Goal: Transaction & Acquisition: Download file/media

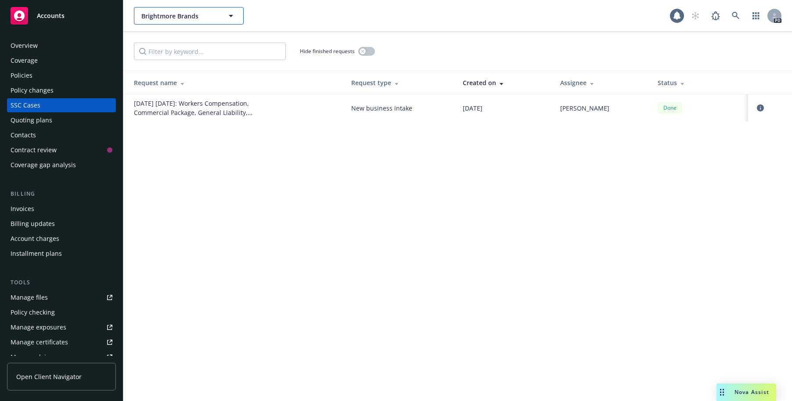
click at [233, 14] on icon "button" at bounding box center [231, 16] width 11 height 11
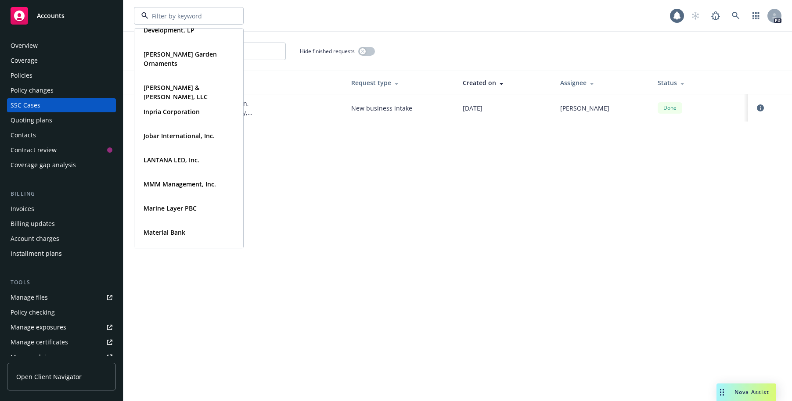
scroll to position [237, 0]
click at [170, 130] on strong "Jobar International, Inc." at bounding box center [178, 133] width 71 height 8
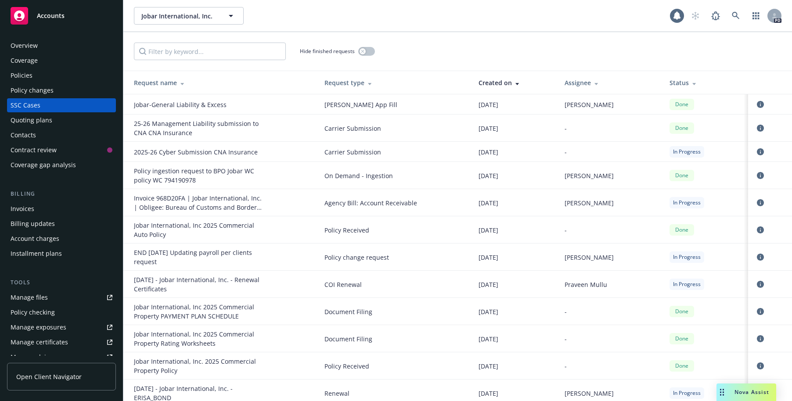
click at [24, 73] on div "Policies" at bounding box center [22, 75] width 22 height 14
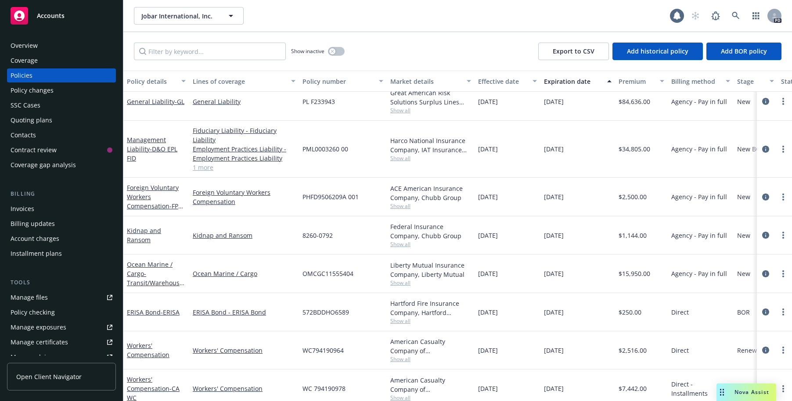
scroll to position [269, 0]
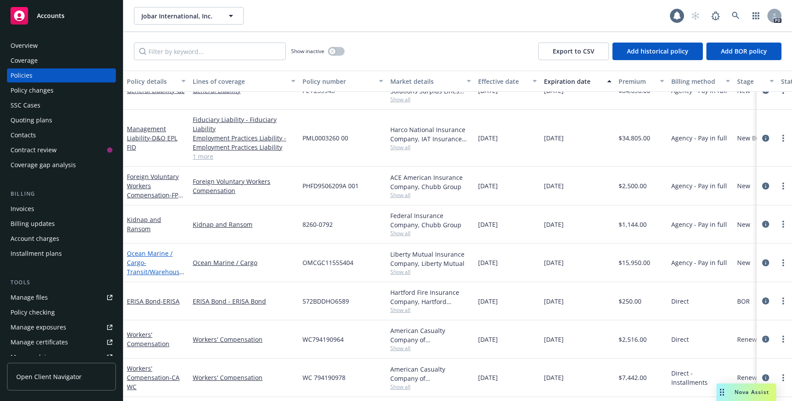
click at [136, 256] on link "Ocean Marine / Cargo - Transit/Warehouse & War" at bounding box center [155, 267] width 56 height 36
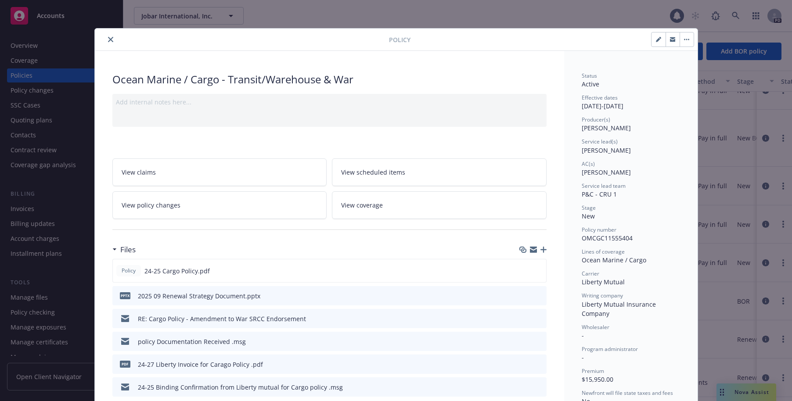
click at [520, 364] on icon "download file" at bounding box center [523, 363] width 7 height 7
click at [520, 386] on icon "download file" at bounding box center [523, 386] width 7 height 7
click at [520, 385] on icon "download file" at bounding box center [523, 385] width 6 height 5
